Goal: Task Accomplishment & Management: Complete application form

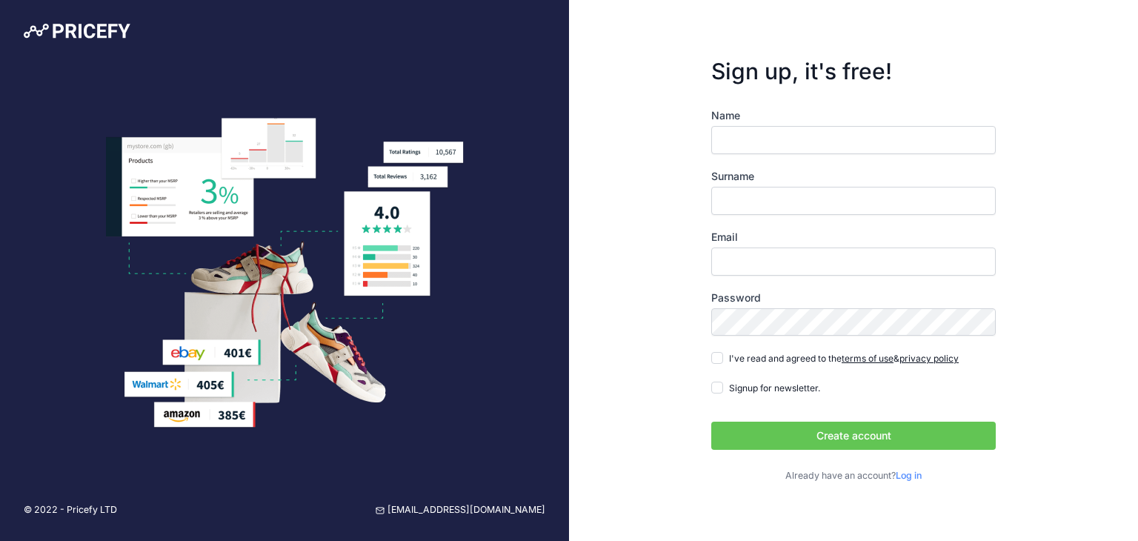
click at [767, 116] on label "Name" at bounding box center [853, 115] width 284 height 15
click at [767, 126] on input "Name" at bounding box center [853, 140] width 284 height 28
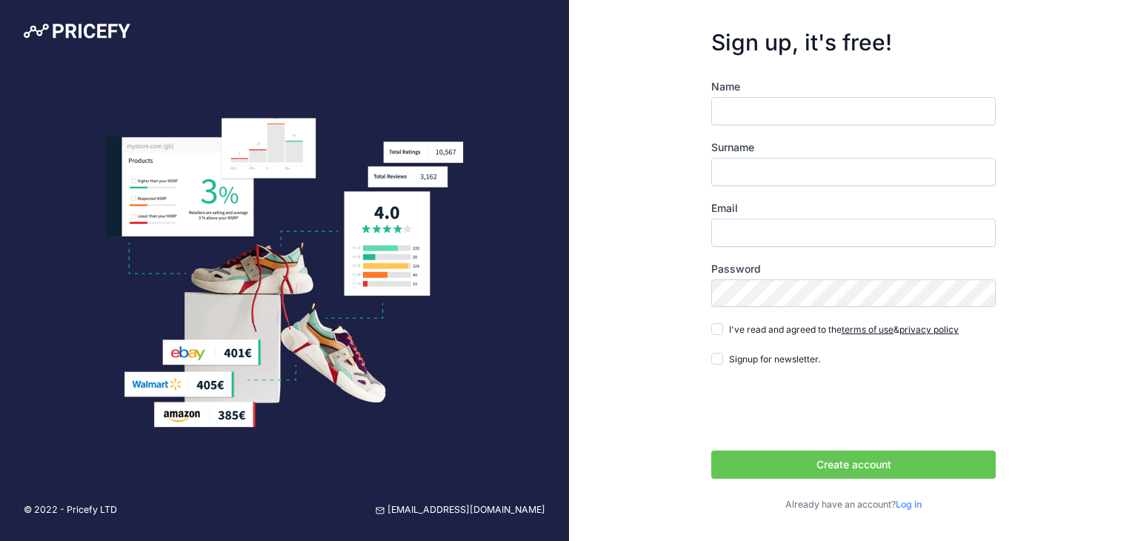
click at [755, 131] on div "Name Surname Email Password Log in" at bounding box center [853, 295] width 284 height 433
click at [755, 116] on input "Name" at bounding box center [853, 111] width 284 height 28
type input "anas"
type input "filali"
click at [752, 226] on input "Email" at bounding box center [853, 232] width 284 height 28
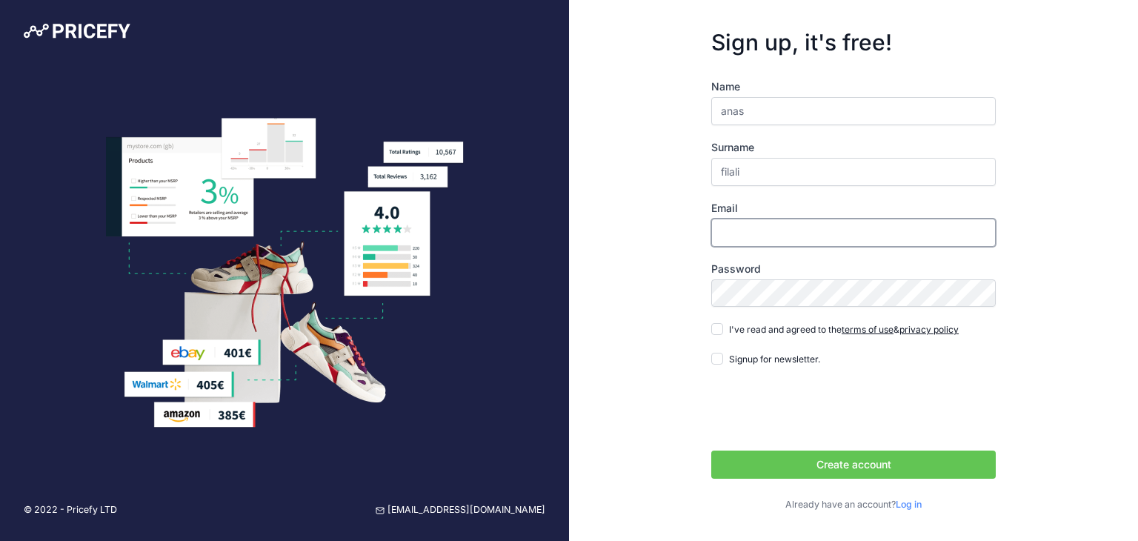
type input "[EMAIL_ADDRESS][DOMAIN_NAME]"
click at [773, 346] on div "Name anas Surname filali Email finalianas0001@gmail.com Password terms of use p…" at bounding box center [853, 295] width 284 height 433
click at [773, 329] on span "I've read and agreed to the terms of use & privacy policy" at bounding box center [844, 329] width 230 height 11
click at [723, 329] on input "I've read and agreed to the terms of use & privacy policy" at bounding box center [717, 329] width 12 height 12
checkbox input "true"
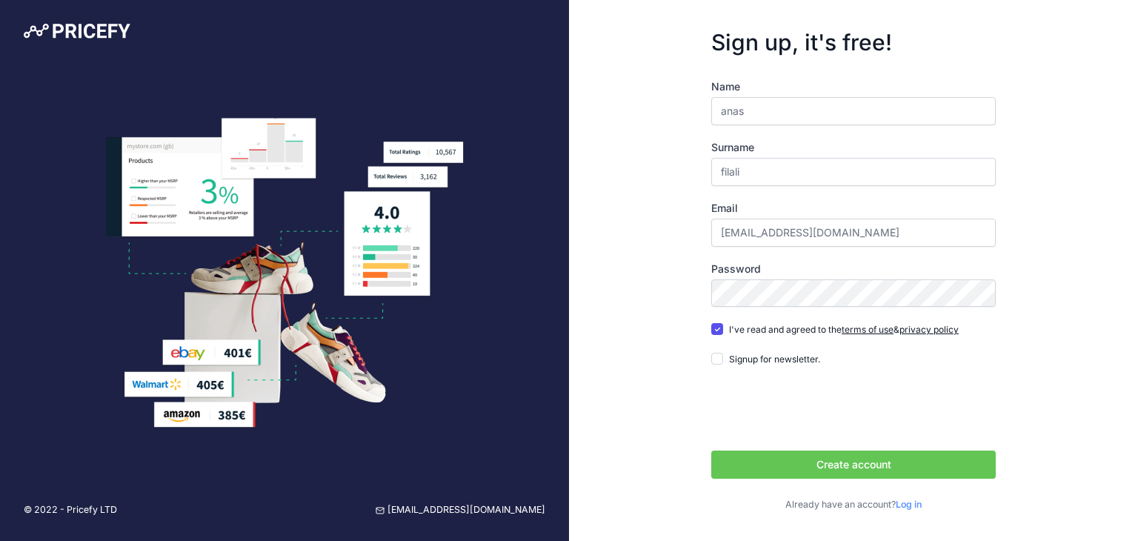
click at [757, 353] on span "Signup for newsletter." at bounding box center [774, 358] width 91 height 11
click at [723, 353] on input "Signup for newsletter." at bounding box center [717, 359] width 12 height 12
checkbox input "true"
click at [835, 467] on button "Create account" at bounding box center [853, 464] width 284 height 28
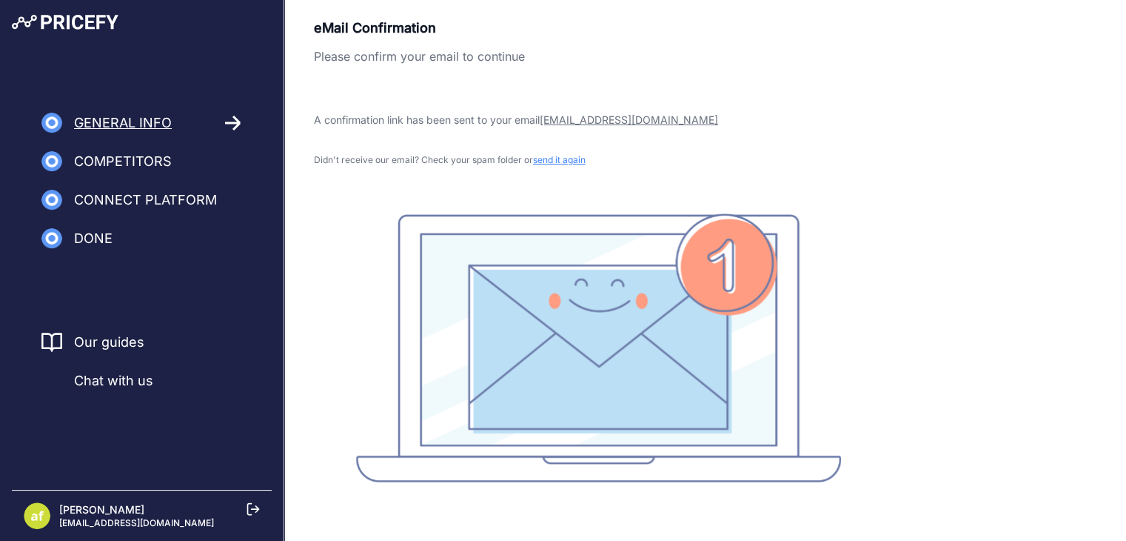
click at [155, 162] on span "Competitors" at bounding box center [123, 161] width 98 height 21
click at [228, 126] on icon at bounding box center [233, 123] width 17 height 16
click at [142, 152] on span "Competitors" at bounding box center [123, 161] width 98 height 21
click at [127, 167] on span "Competitors" at bounding box center [123, 161] width 98 height 21
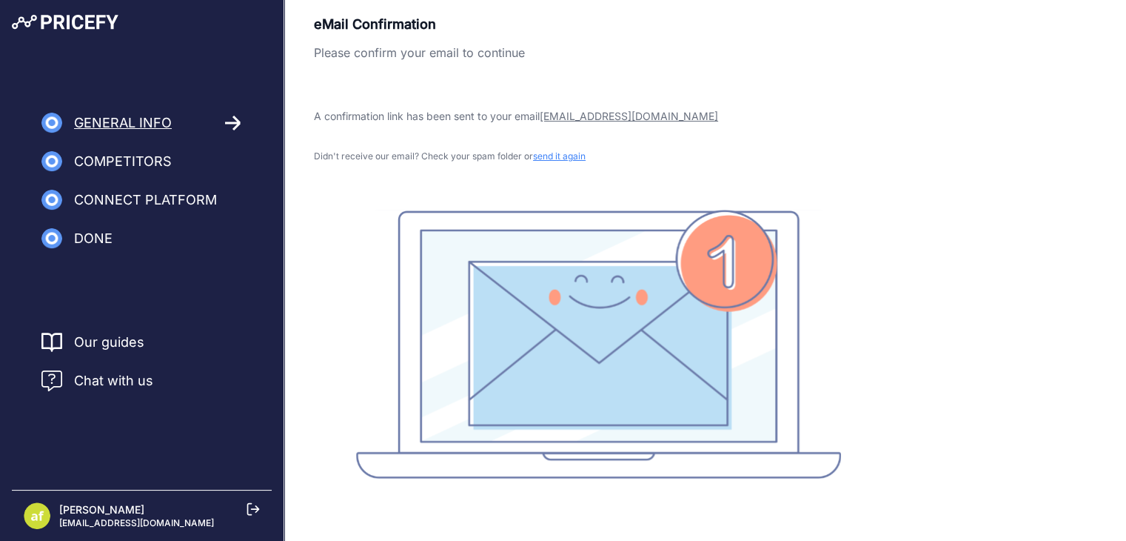
scroll to position [7, 0]
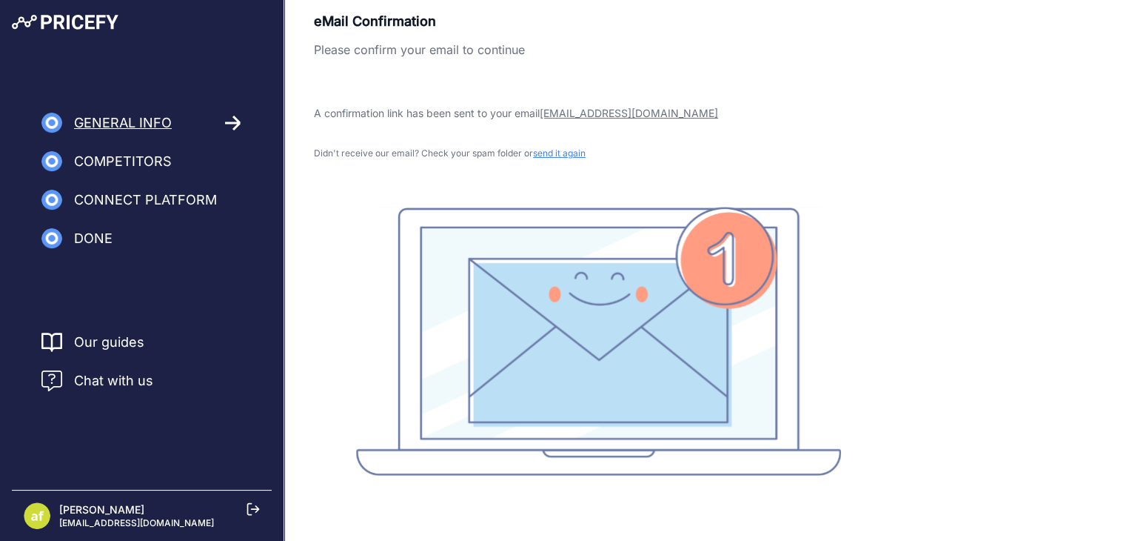
click at [610, 301] on rect at bounding box center [598, 341] width 485 height 269
click at [551, 150] on span "send it again" at bounding box center [559, 152] width 53 height 11
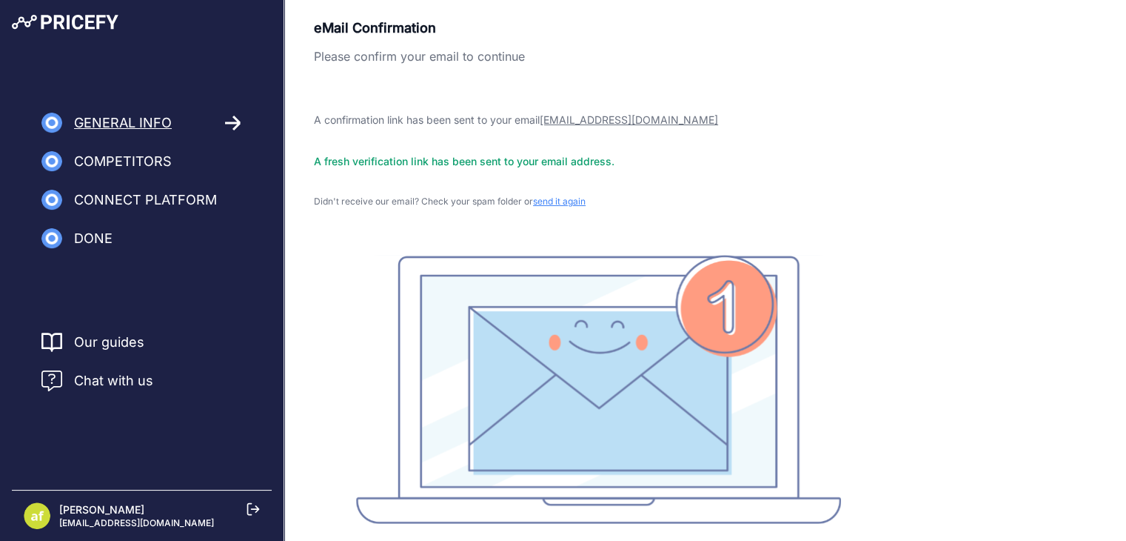
click at [159, 151] on span "Competitors" at bounding box center [123, 161] width 98 height 21
click at [147, 166] on span "Competitors" at bounding box center [123, 161] width 98 height 21
click at [252, 115] on nav "General Info Competitors Connect Platform Import Products" at bounding box center [142, 181] width 284 height 136
click at [240, 128] on icon at bounding box center [233, 123] width 17 height 16
click at [236, 129] on icon at bounding box center [233, 123] width 17 height 16
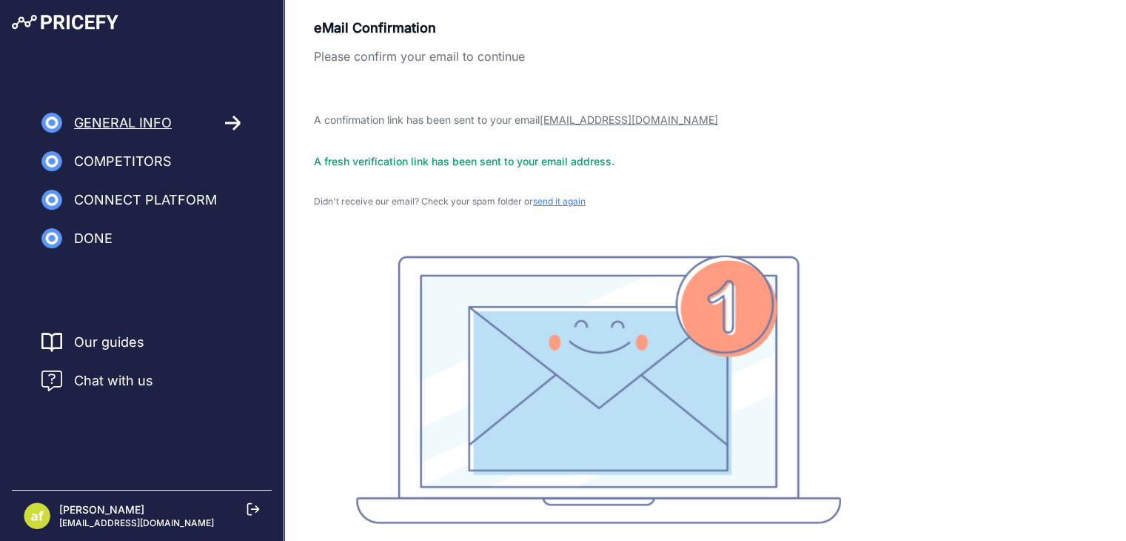
click at [88, 241] on span "Done" at bounding box center [93, 238] width 39 height 21
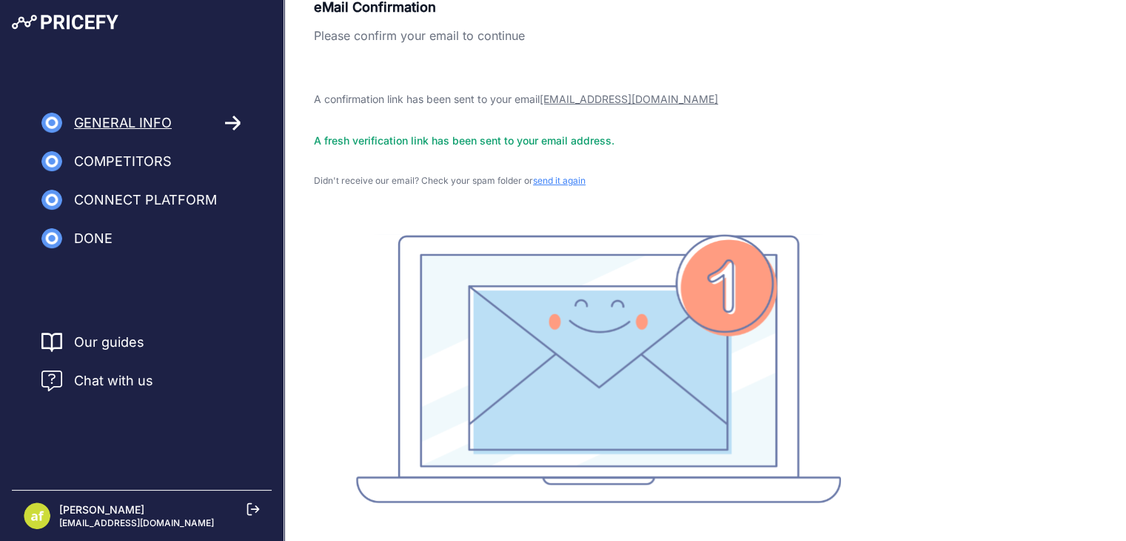
scroll to position [48, 0]
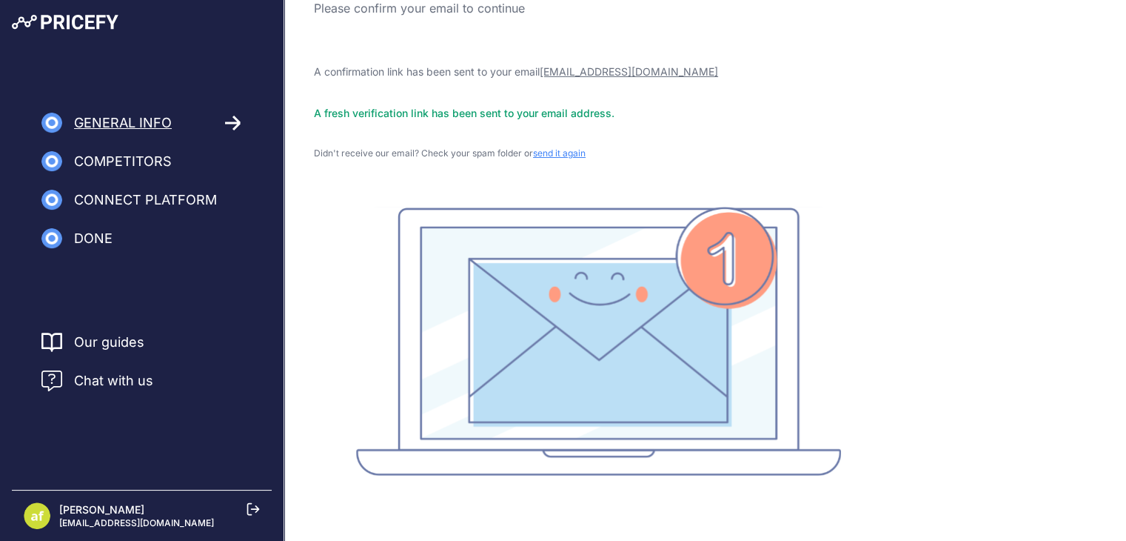
click at [561, 155] on span "send it again" at bounding box center [559, 152] width 53 height 11
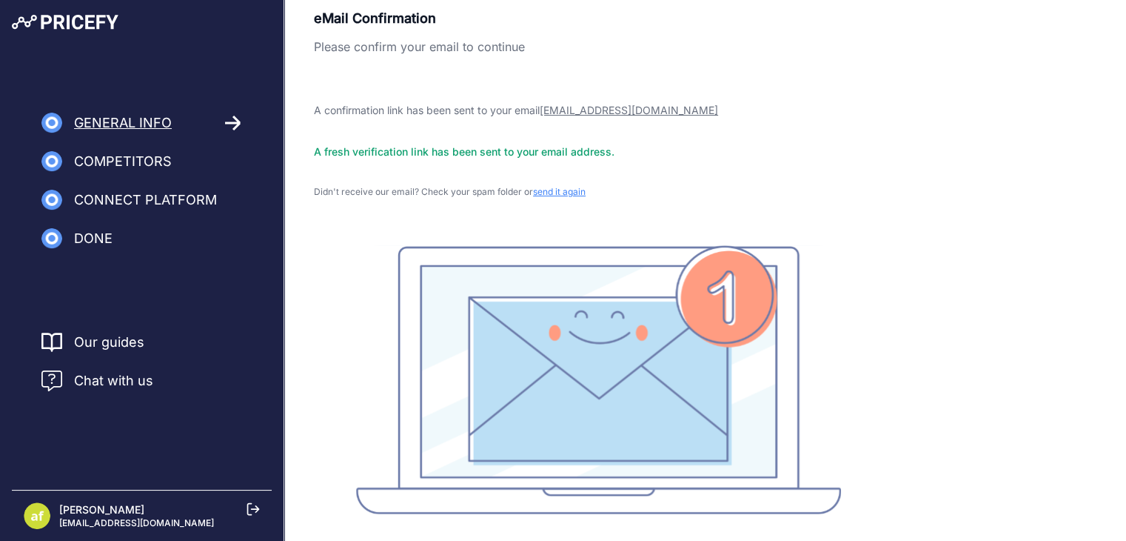
scroll to position [48, 0]
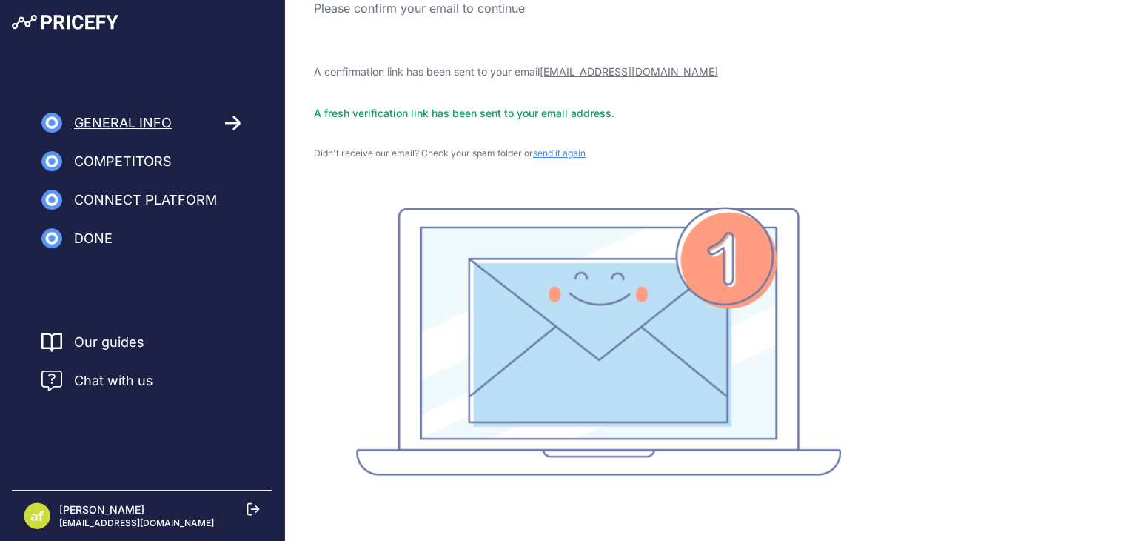
click at [616, 401] on rect at bounding box center [598, 341] width 485 height 269
drag, startPoint x: 166, startPoint y: 174, endPoint x: 241, endPoint y: 104, distance: 102.7
click at [166, 170] on nav "General Info Competitors Connect Platform Import Products" at bounding box center [142, 181] width 284 height 136
click at [267, 107] on div "General Info Competitors Connect Platform Import Products Done Finish" at bounding box center [142, 130] width 284 height 261
click at [245, 129] on nav "General Info Competitors Connect Platform Import Products" at bounding box center [142, 181] width 284 height 136
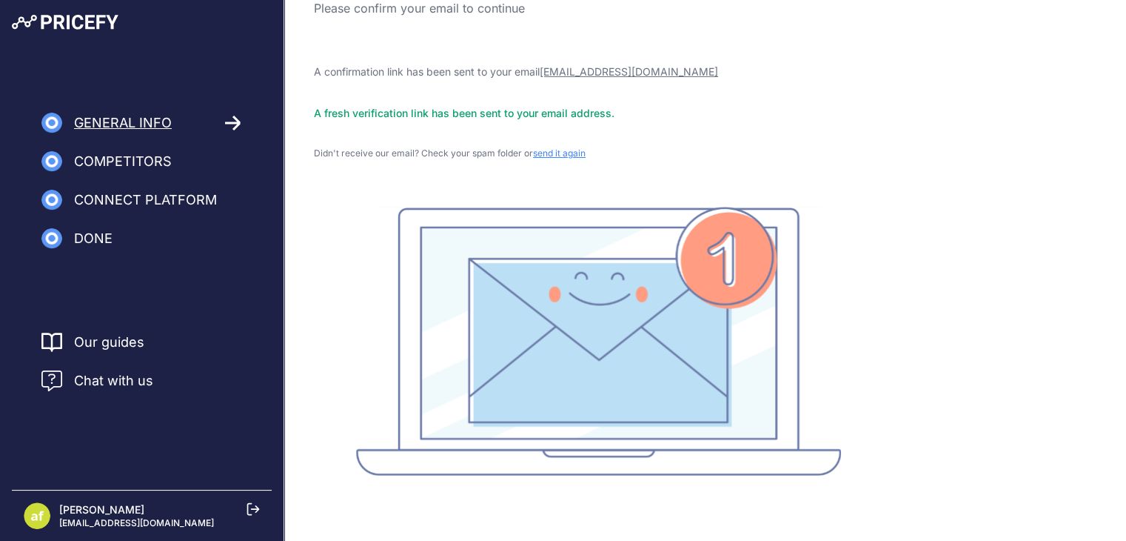
drag, startPoint x: 241, startPoint y: 128, endPoint x: 231, endPoint y: 139, distance: 14.7
click at [241, 129] on icon at bounding box center [233, 123] width 17 height 16
click at [231, 140] on nav "General Info Competitors Connect Platform Import Products" at bounding box center [142, 181] width 284 height 136
click at [98, 344] on link "Our guides" at bounding box center [109, 342] width 70 height 21
click at [105, 160] on span "Competitors" at bounding box center [123, 161] width 98 height 21
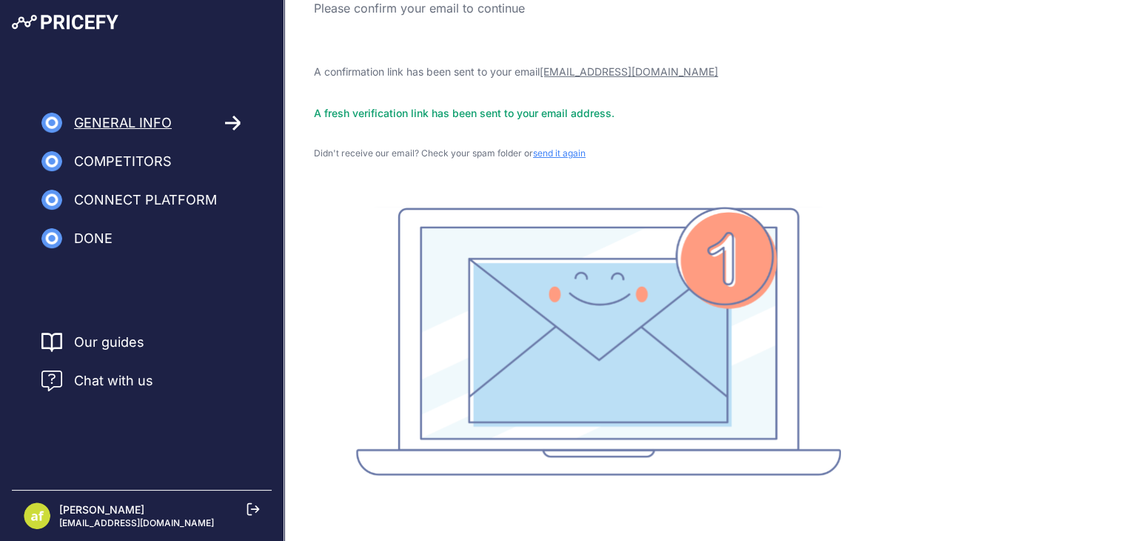
click at [162, 121] on span "General Info" at bounding box center [123, 123] width 98 height 21
click at [213, 126] on div "General Info" at bounding box center [141, 123] width 201 height 21
